Goal: Task Accomplishment & Management: Use online tool/utility

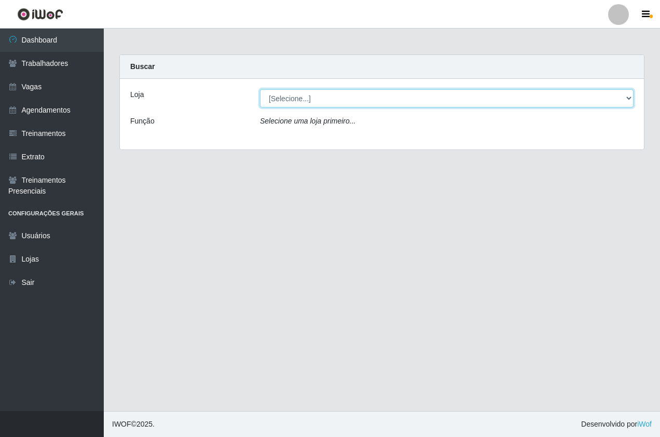
drag, startPoint x: 337, startPoint y: 102, endPoint x: 344, endPoint y: 108, distance: 9.9
click at [337, 102] on select "[Selecione...] Pizza Nostra" at bounding box center [447, 98] width 374 height 18
select select "337"
click at [260, 89] on select "[Selecione...] Pizza Nostra" at bounding box center [447, 98] width 374 height 18
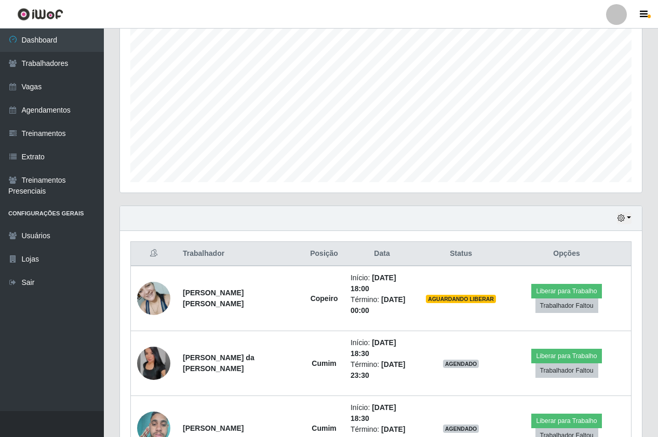
scroll to position [262, 0]
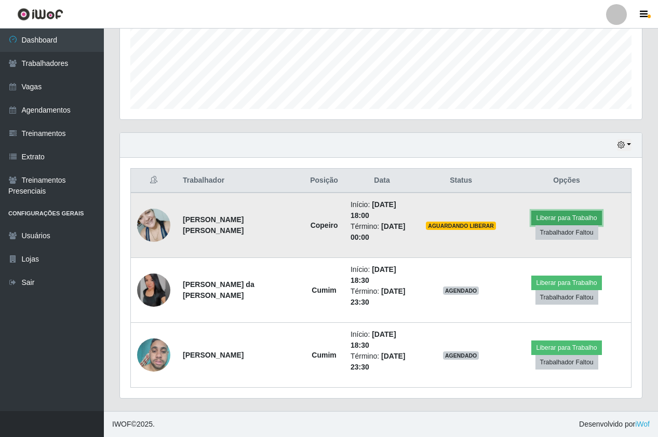
click at [575, 215] on button "Liberar para Trabalho" at bounding box center [566, 218] width 70 height 15
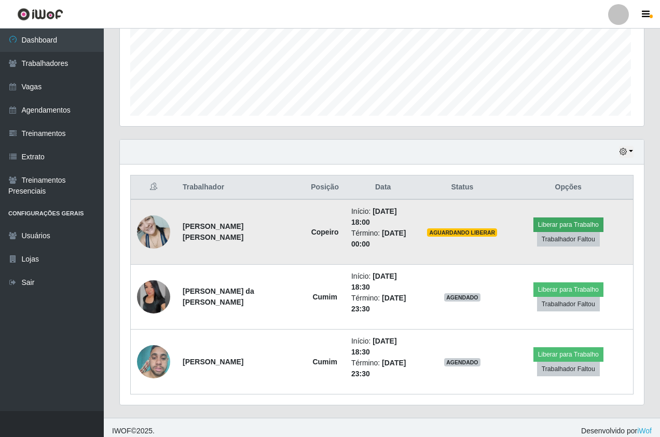
scroll to position [215, 517]
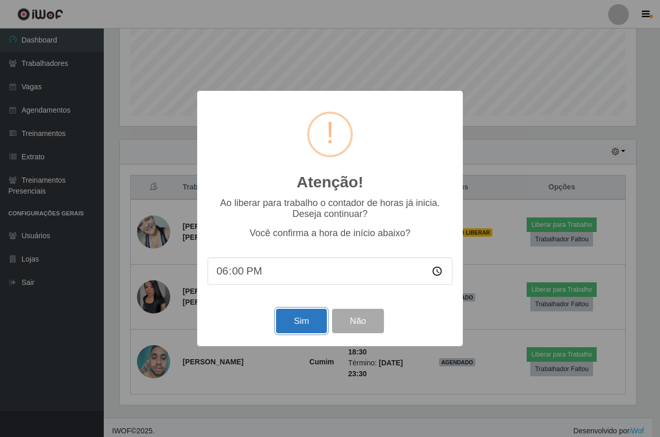
click at [309, 326] on button "Sim" at bounding box center [301, 321] width 50 height 24
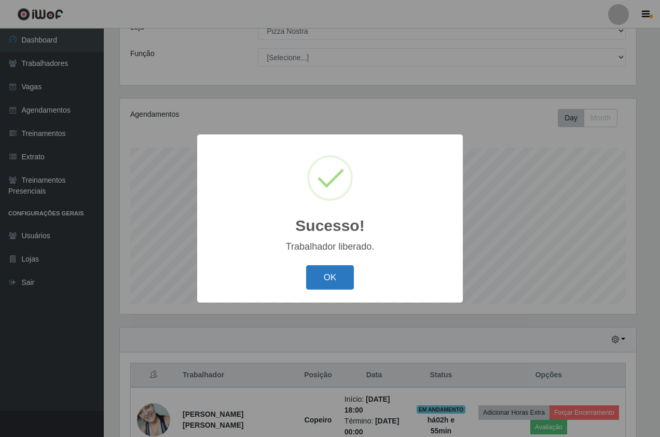
click at [314, 281] on button "OK" at bounding box center [330, 277] width 48 height 24
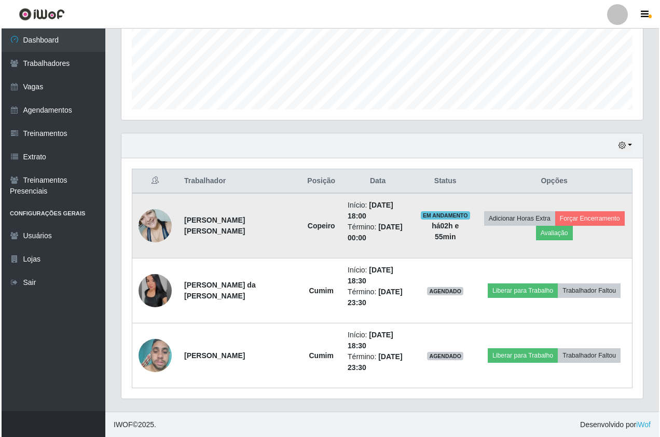
scroll to position [262, 0]
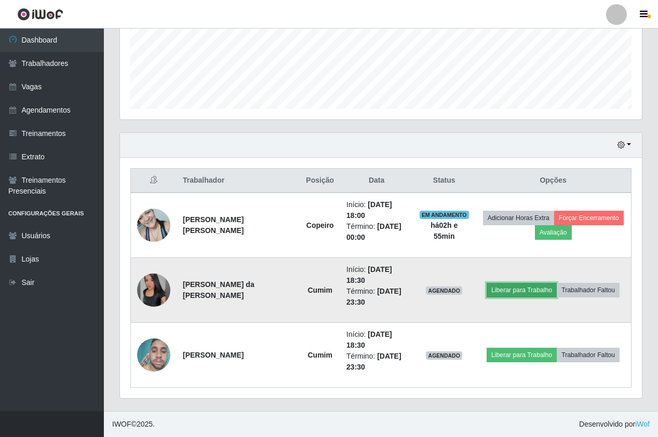
click at [545, 290] on button "Liberar para Trabalho" at bounding box center [521, 290] width 70 height 15
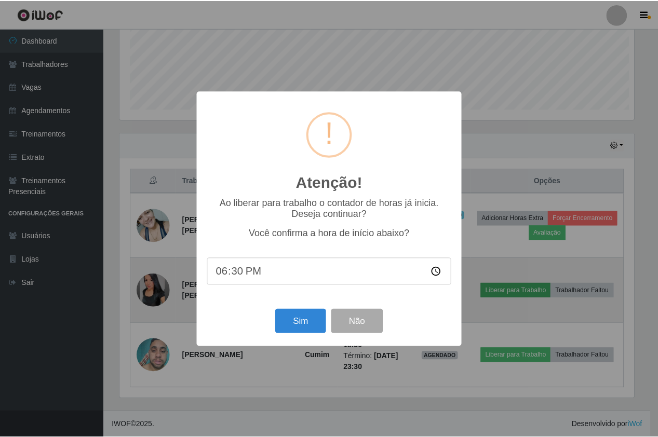
scroll to position [215, 517]
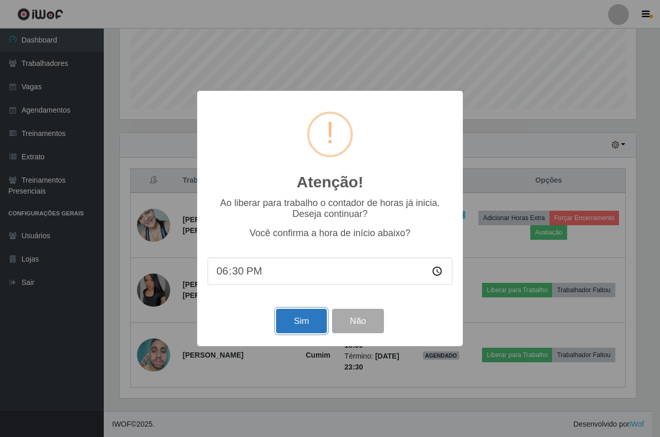
click at [309, 331] on button "Sim" at bounding box center [301, 321] width 50 height 24
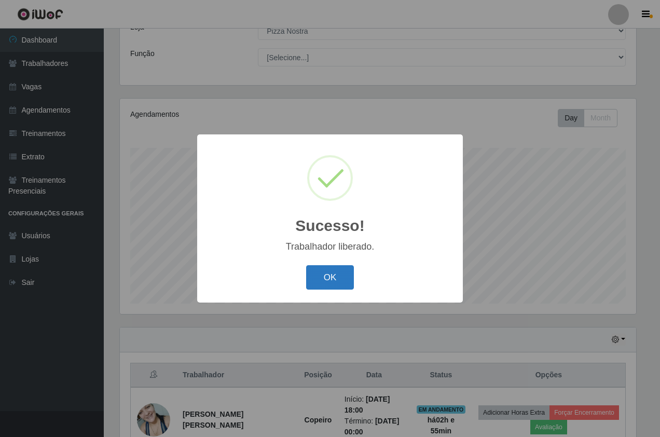
click at [327, 280] on button "OK" at bounding box center [330, 277] width 48 height 24
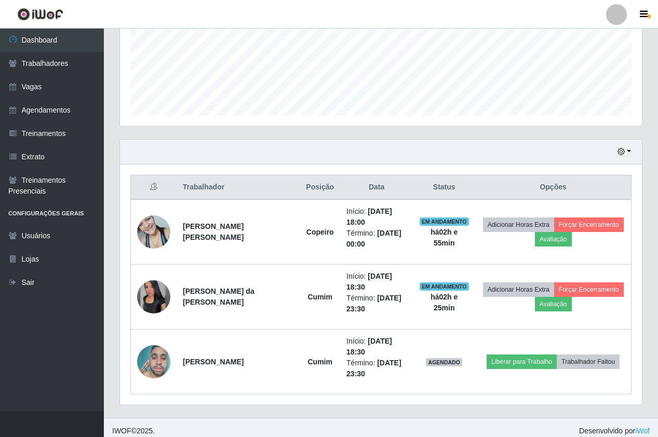
scroll to position [262, 0]
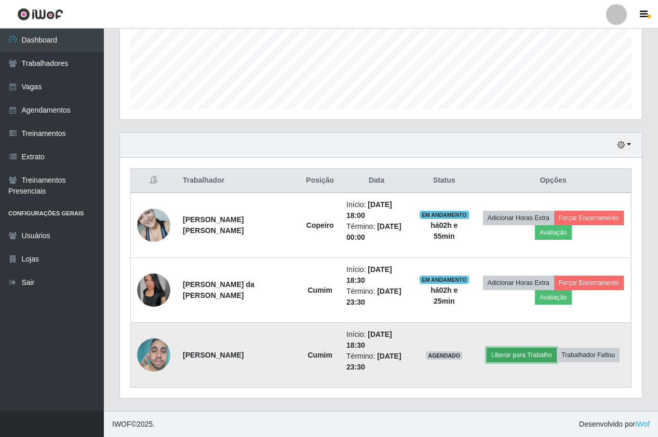
click at [497, 354] on button "Liberar para Trabalho" at bounding box center [521, 355] width 70 height 15
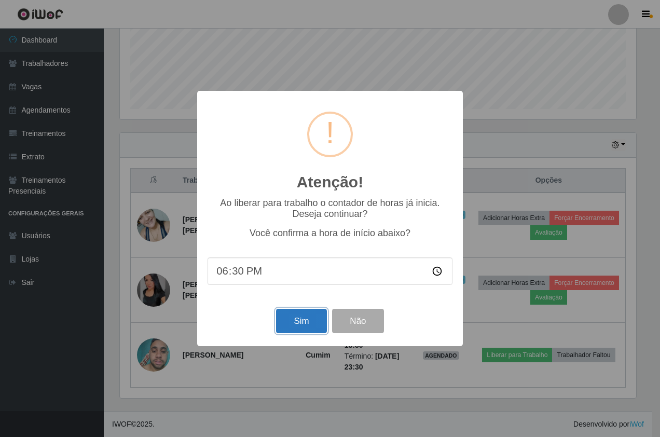
click at [303, 313] on button "Sim" at bounding box center [301, 321] width 50 height 24
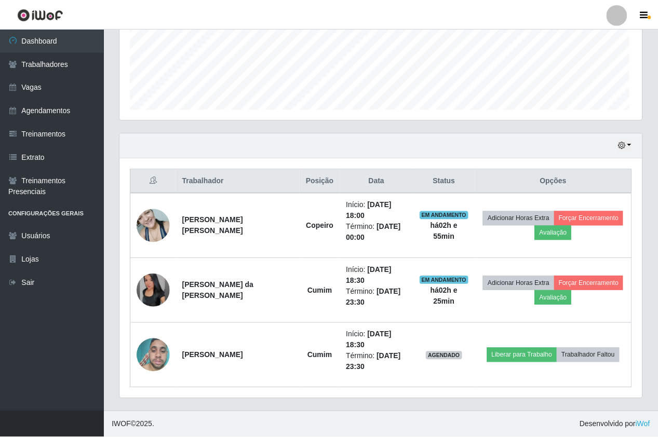
scroll to position [0, 0]
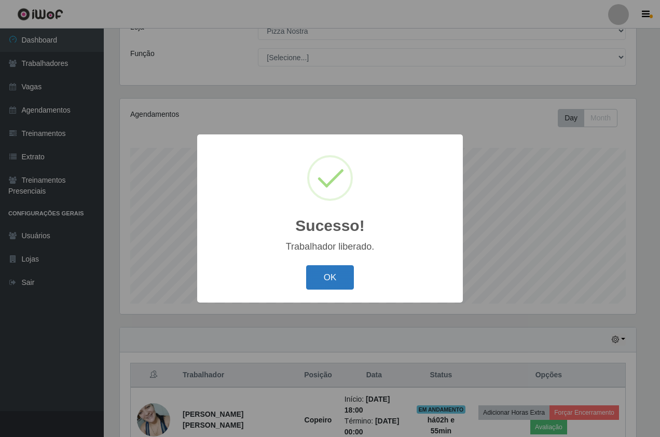
click at [329, 276] on button "OK" at bounding box center [330, 277] width 48 height 24
